Goal: Task Accomplishment & Management: Manage account settings

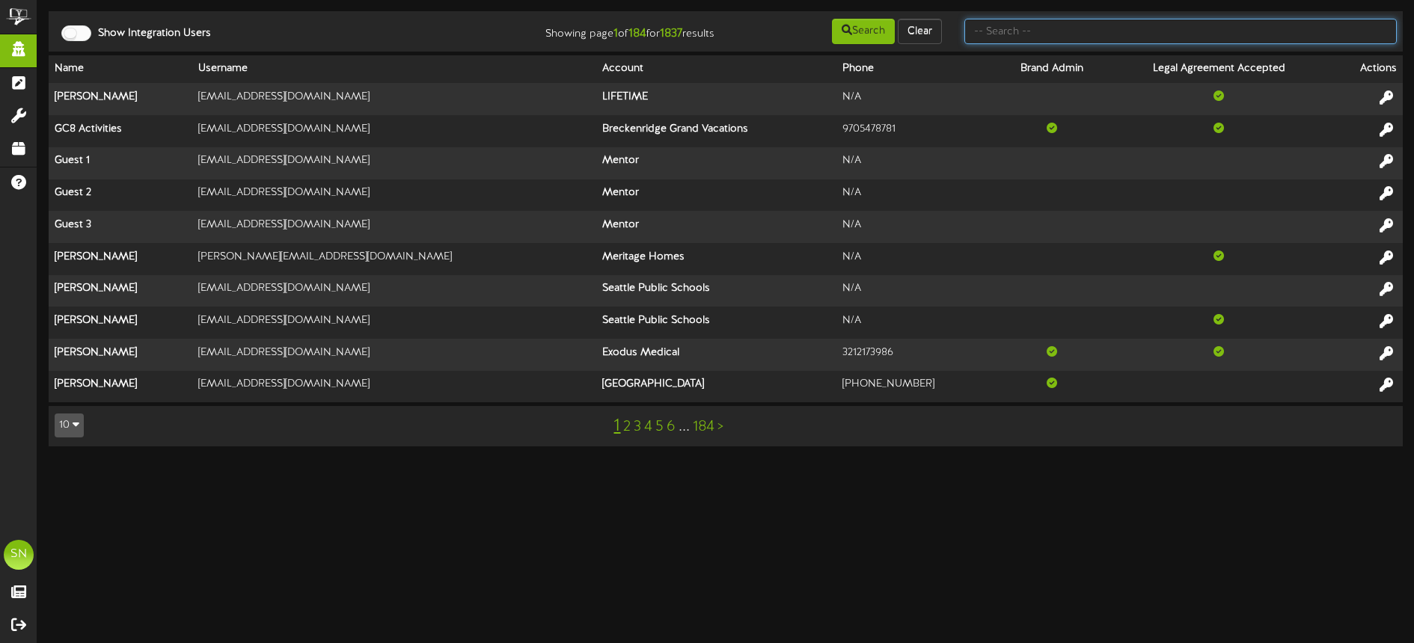
click at [994, 27] on input "text" at bounding box center [1180, 31] width 432 height 25
click at [980, 29] on input "text" at bounding box center [1180, 31] width 432 height 25
type input "o"
type input "young auto"
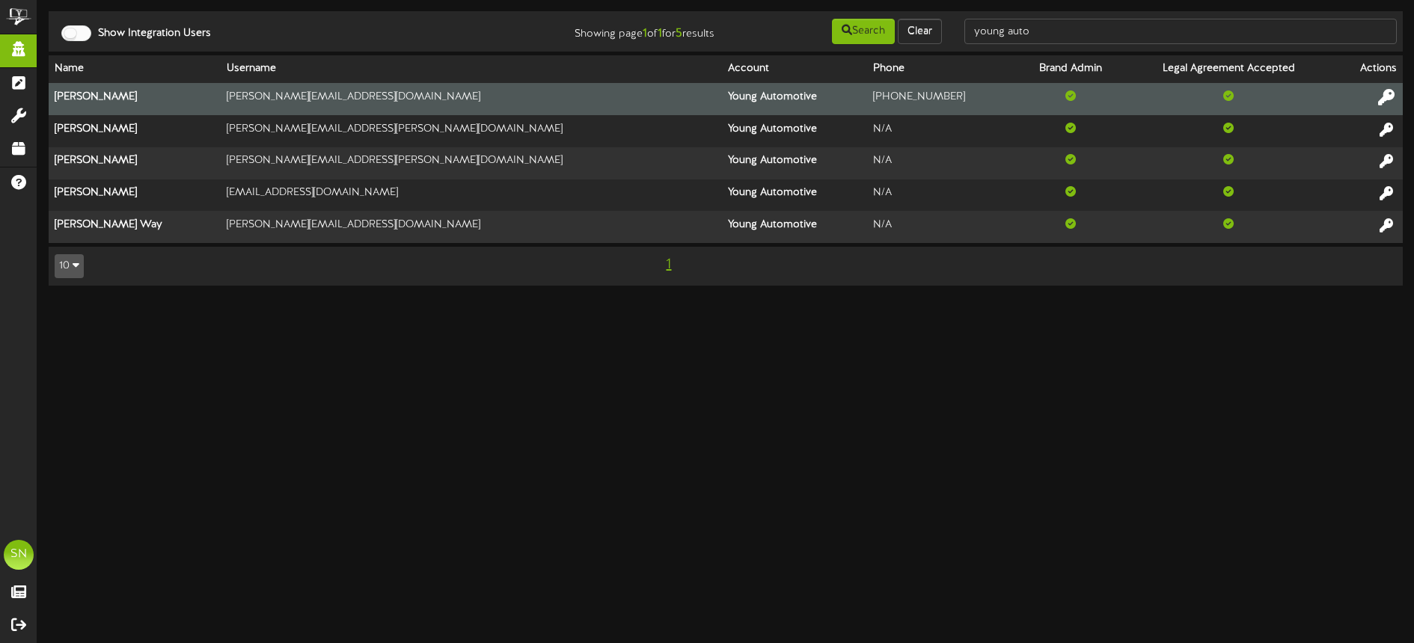
click at [1388, 95] on icon at bounding box center [1386, 97] width 16 height 16
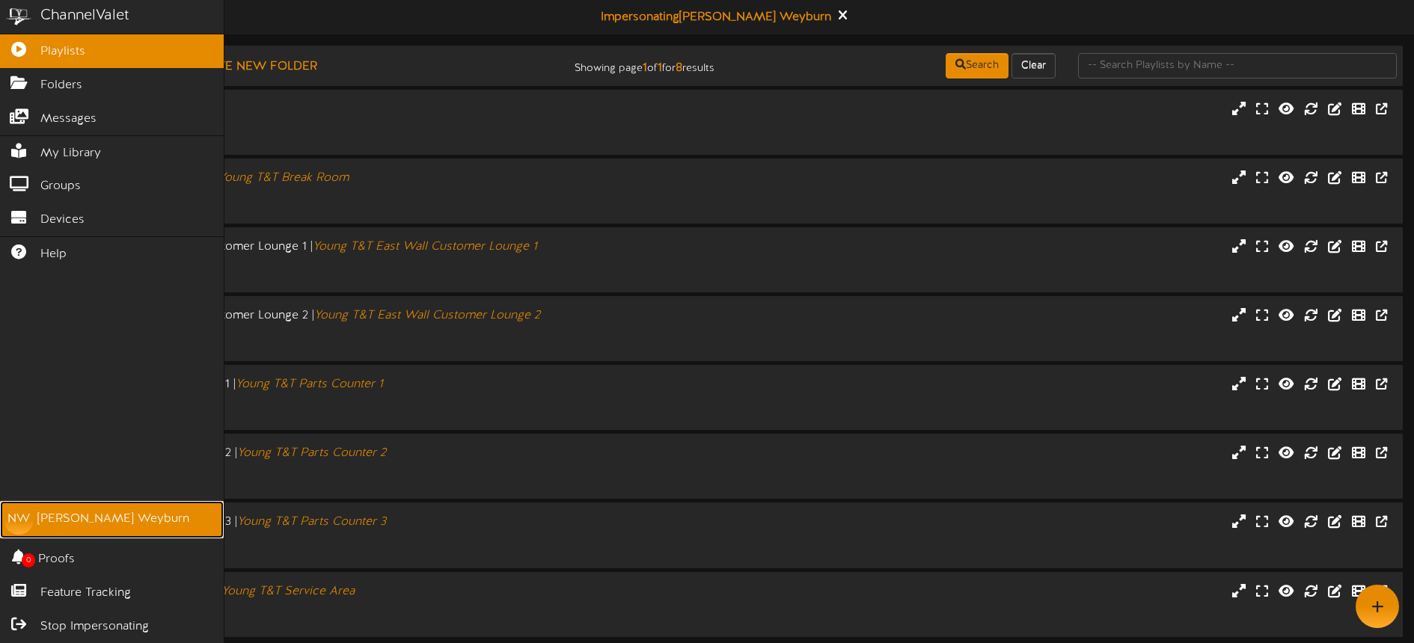
click at [86, 522] on div "[PERSON_NAME]" at bounding box center [113, 519] width 152 height 17
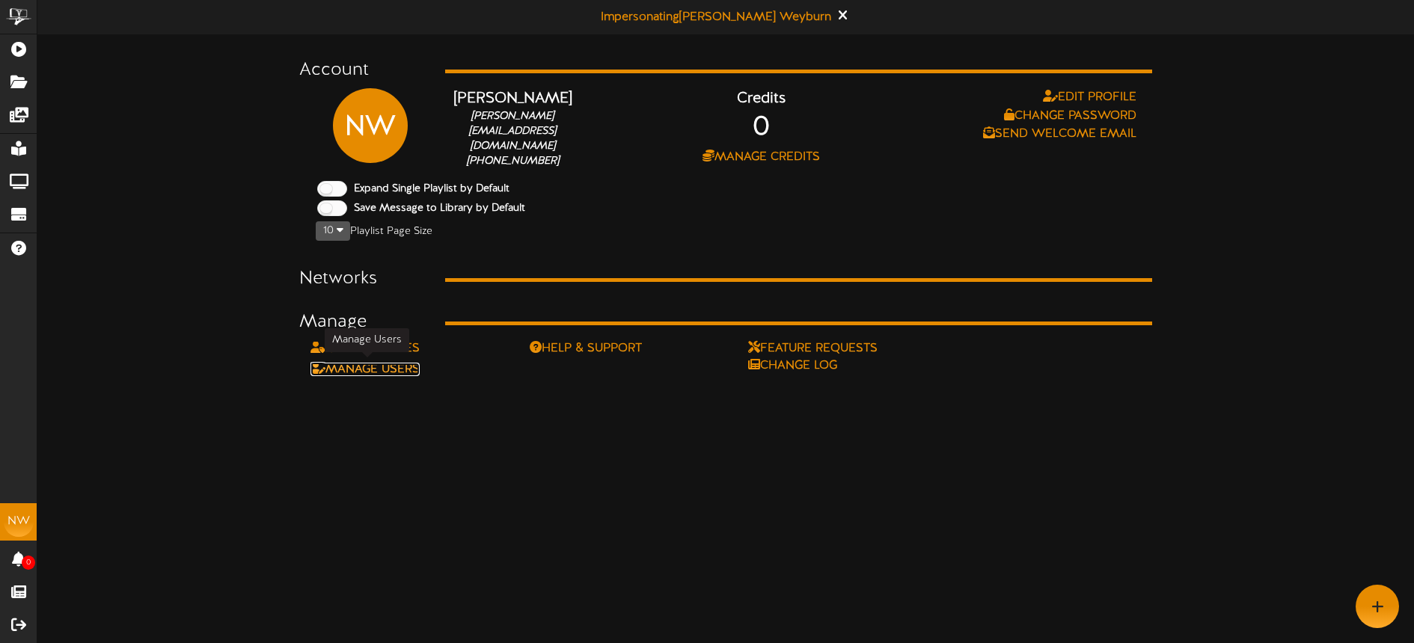
click at [410, 365] on link "Manage Users" at bounding box center [364, 369] width 109 height 13
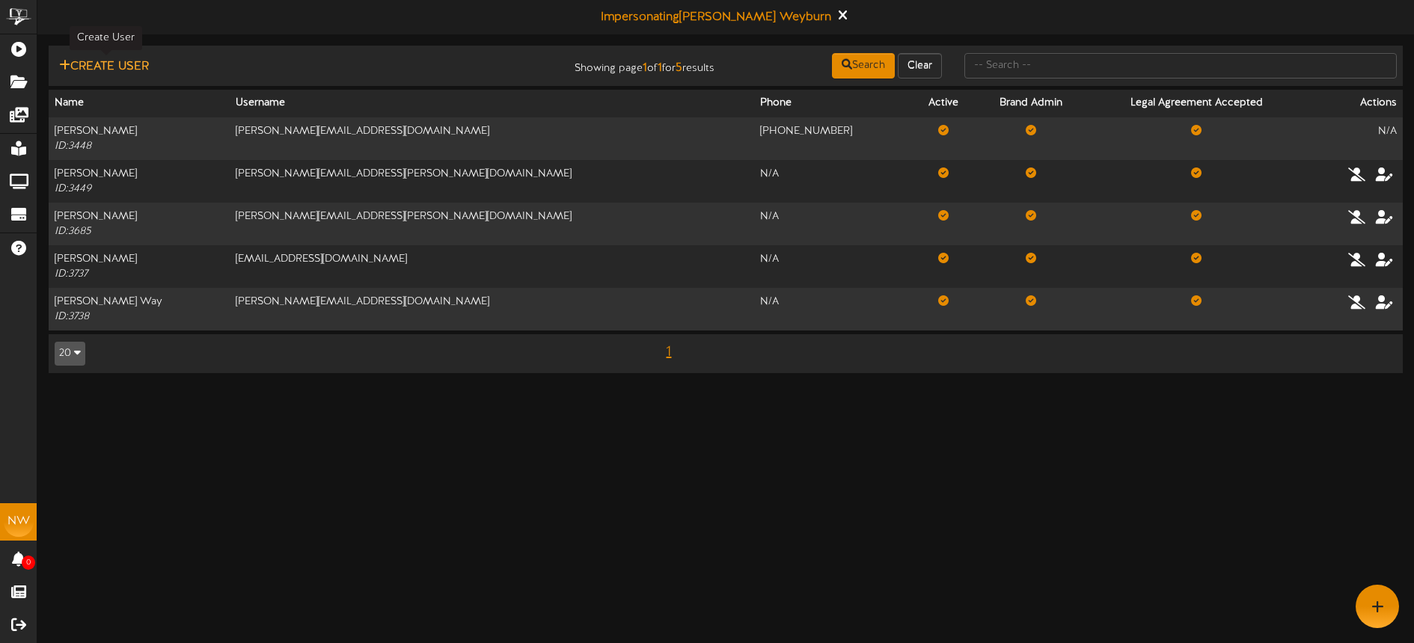
click at [137, 68] on button "Create User" at bounding box center [104, 67] width 99 height 19
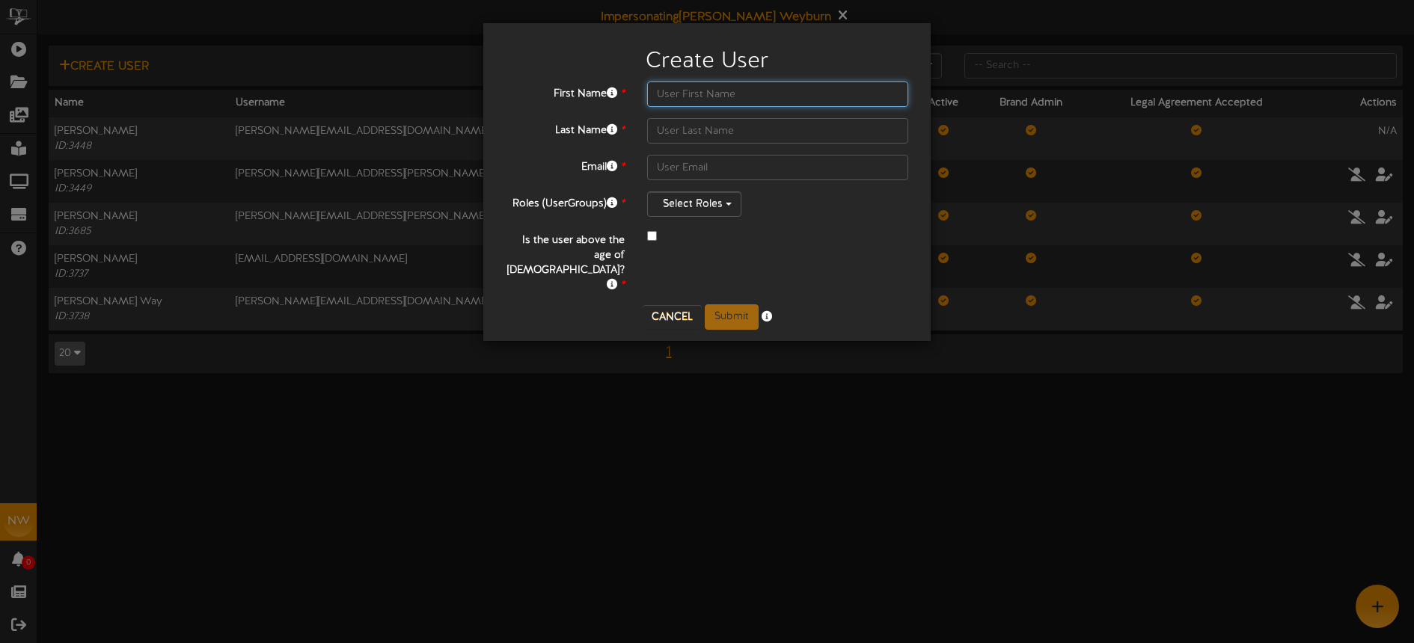
click at [681, 97] on input "text" at bounding box center [777, 94] width 261 height 25
type input "[PERSON_NAME]"
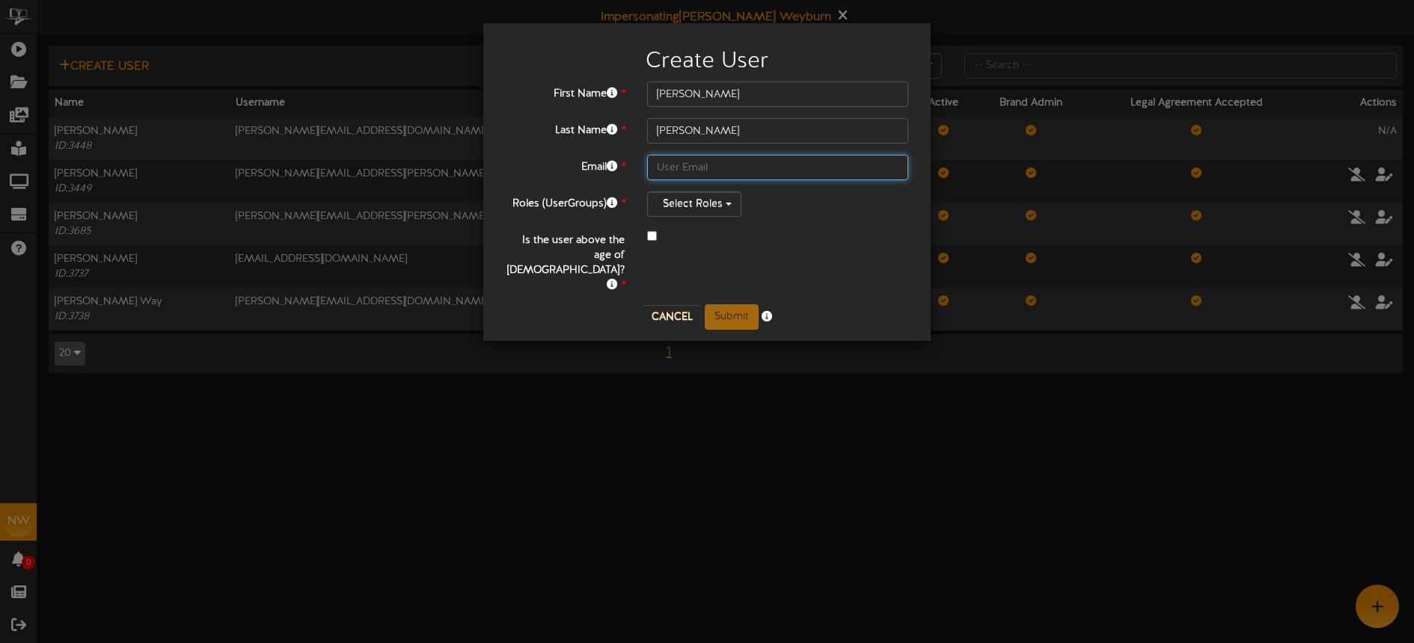
paste input "[EMAIL_ADDRESS][DOMAIN_NAME]"
type input "[EMAIL_ADDRESS][DOMAIN_NAME]"
click at [848, 261] on div "Is the user above the age of [DEMOGRAPHIC_DATA]? *" at bounding box center [706, 260] width 425 height 65
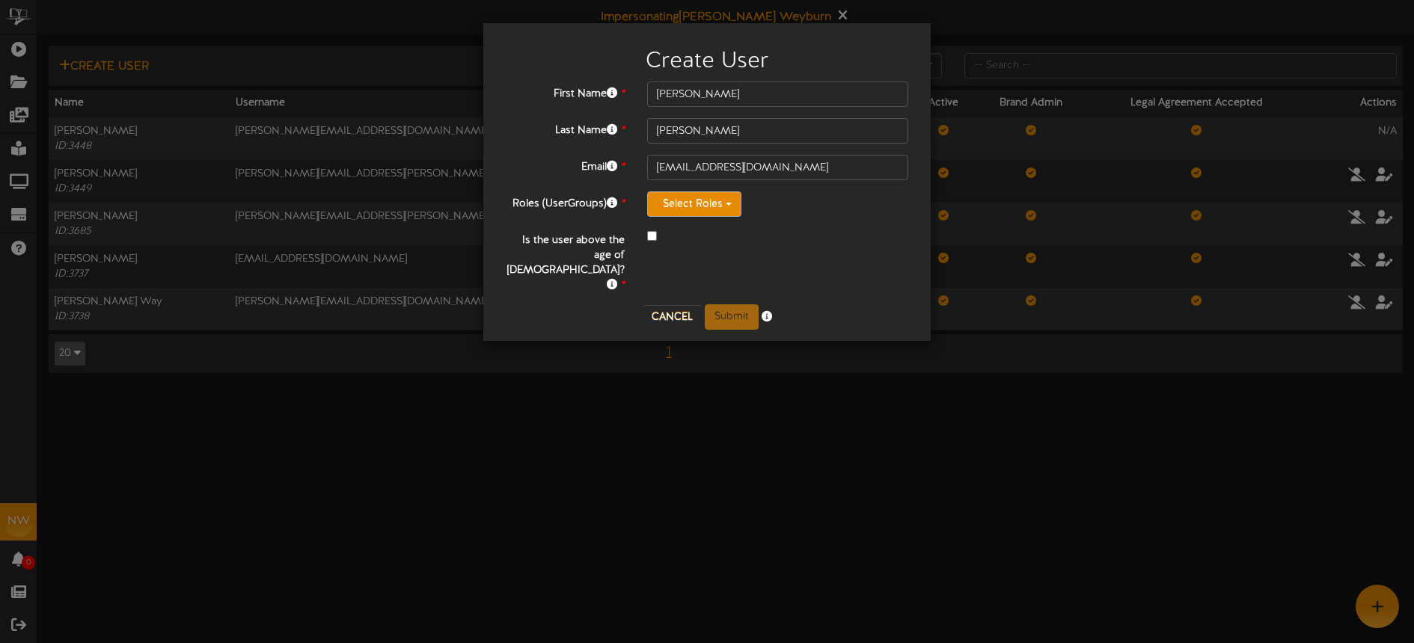
click at [710, 211] on button "Select Roles" at bounding box center [694, 203] width 94 height 25
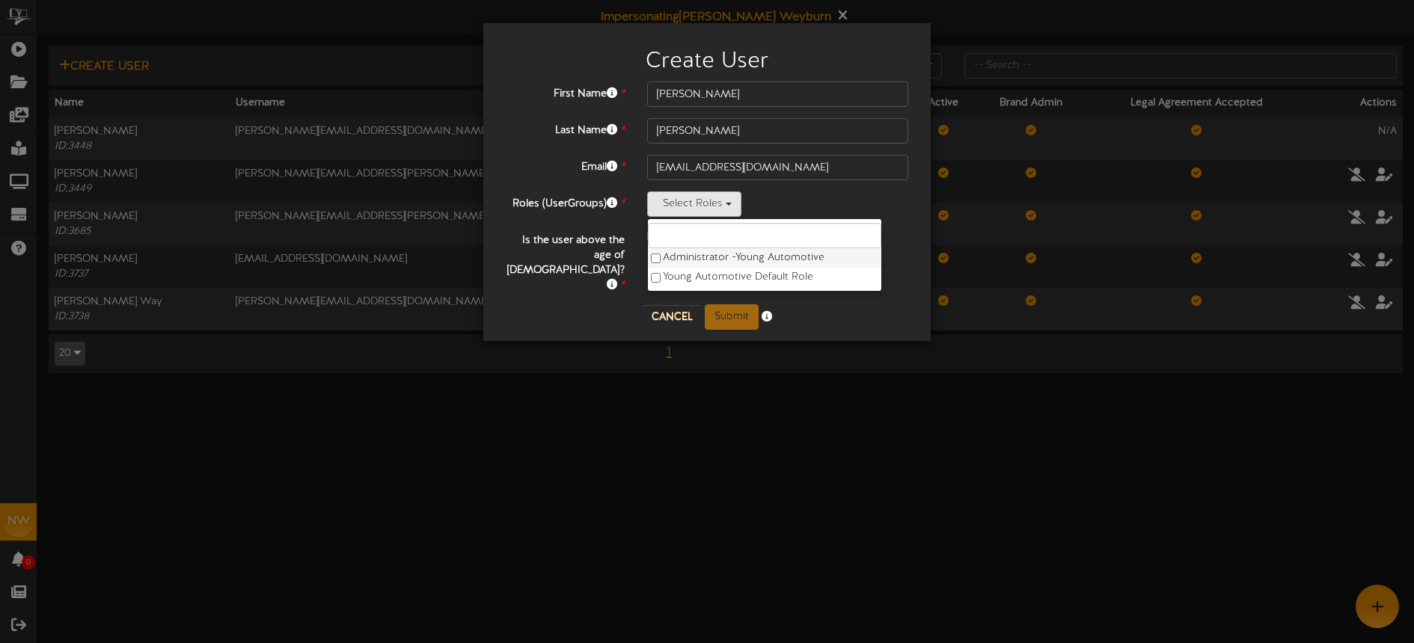
click at [706, 254] on label "Administrator - Young Automotive" at bounding box center [764, 257] width 233 height 19
click at [859, 233] on div at bounding box center [777, 237] width 261 height 18
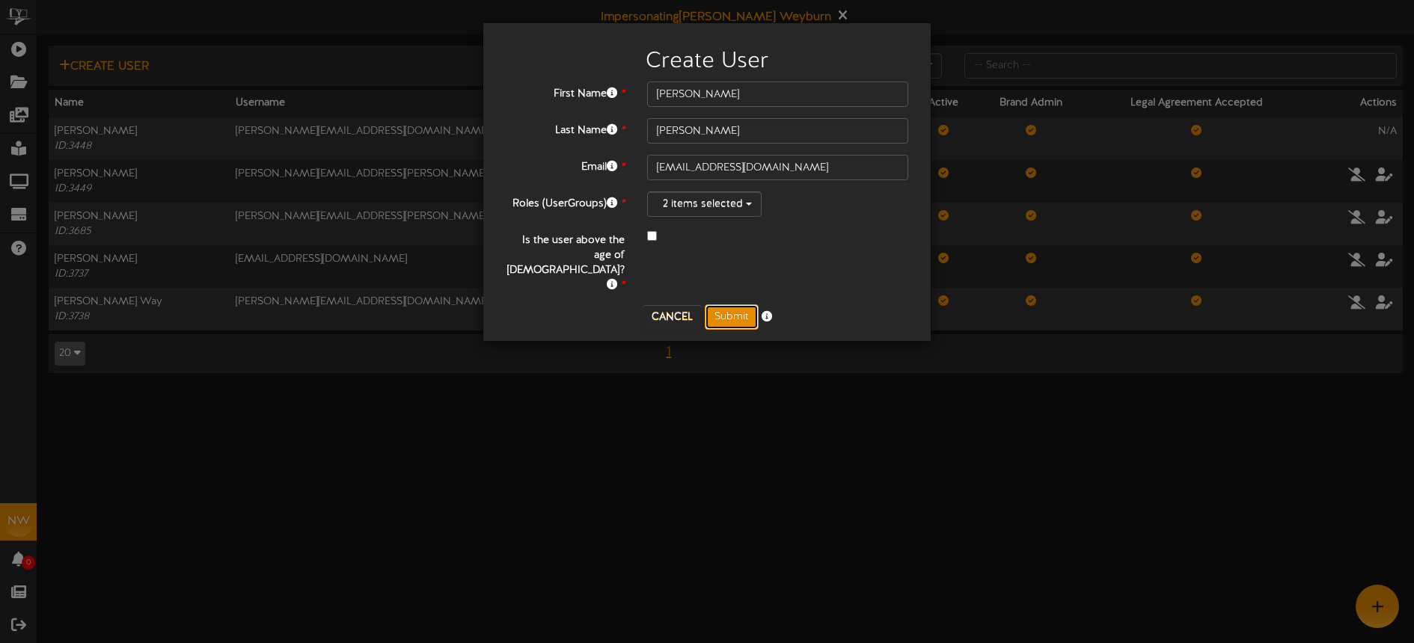
drag, startPoint x: 734, startPoint y: 287, endPoint x: 740, endPoint y: 276, distance: 13.1
click at [733, 304] on button "Submit" at bounding box center [732, 316] width 54 height 25
